Goal: Check status: Check status

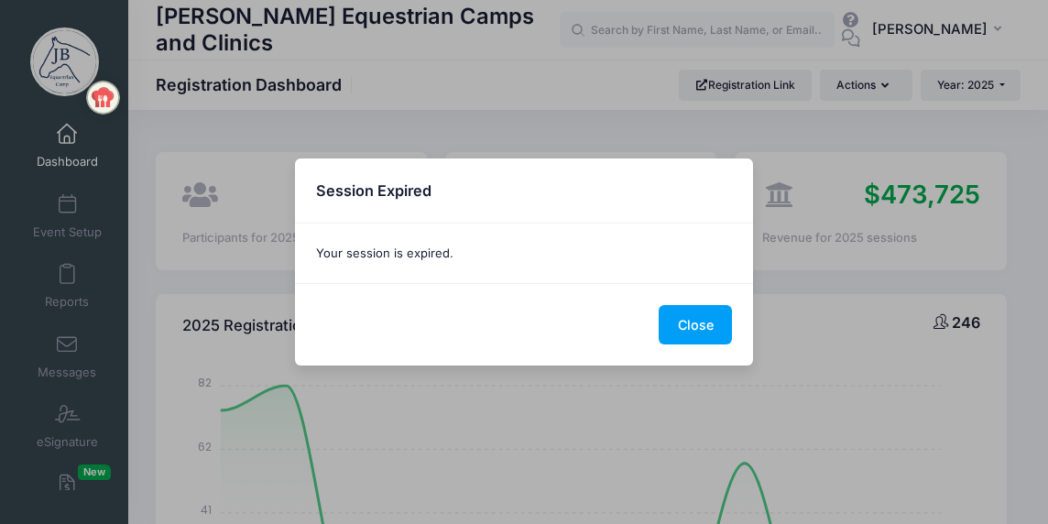
select select
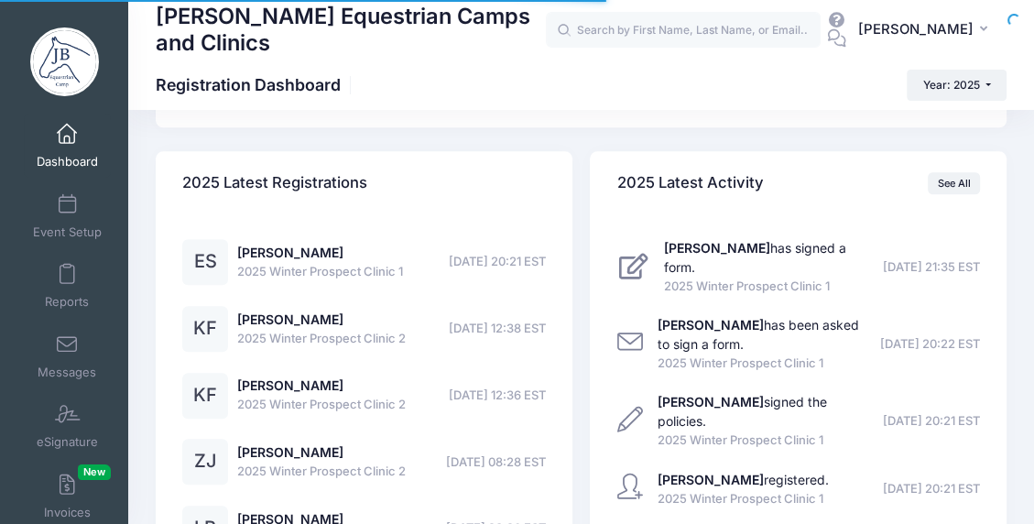
scroll to position [1283, 0]
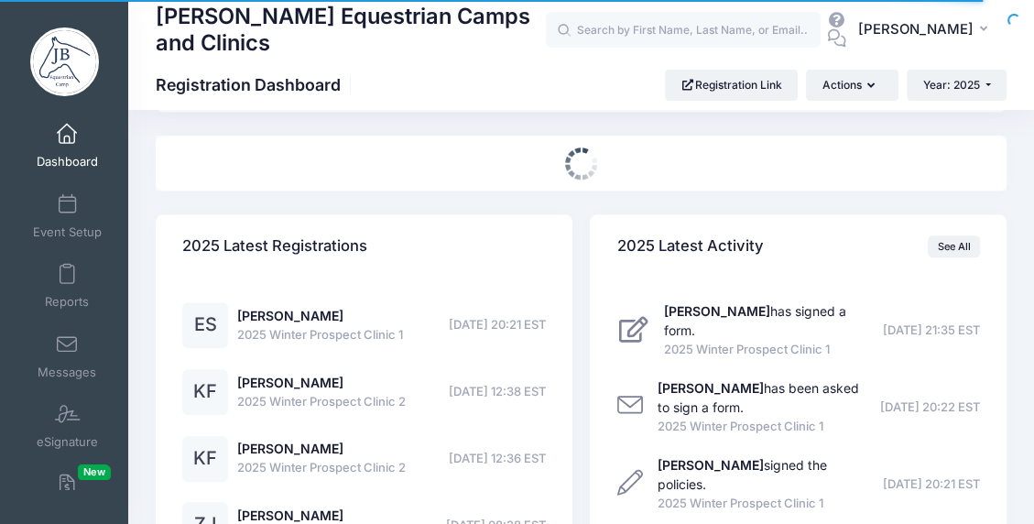
select select
